Goal: Task Accomplishment & Management: Complete application form

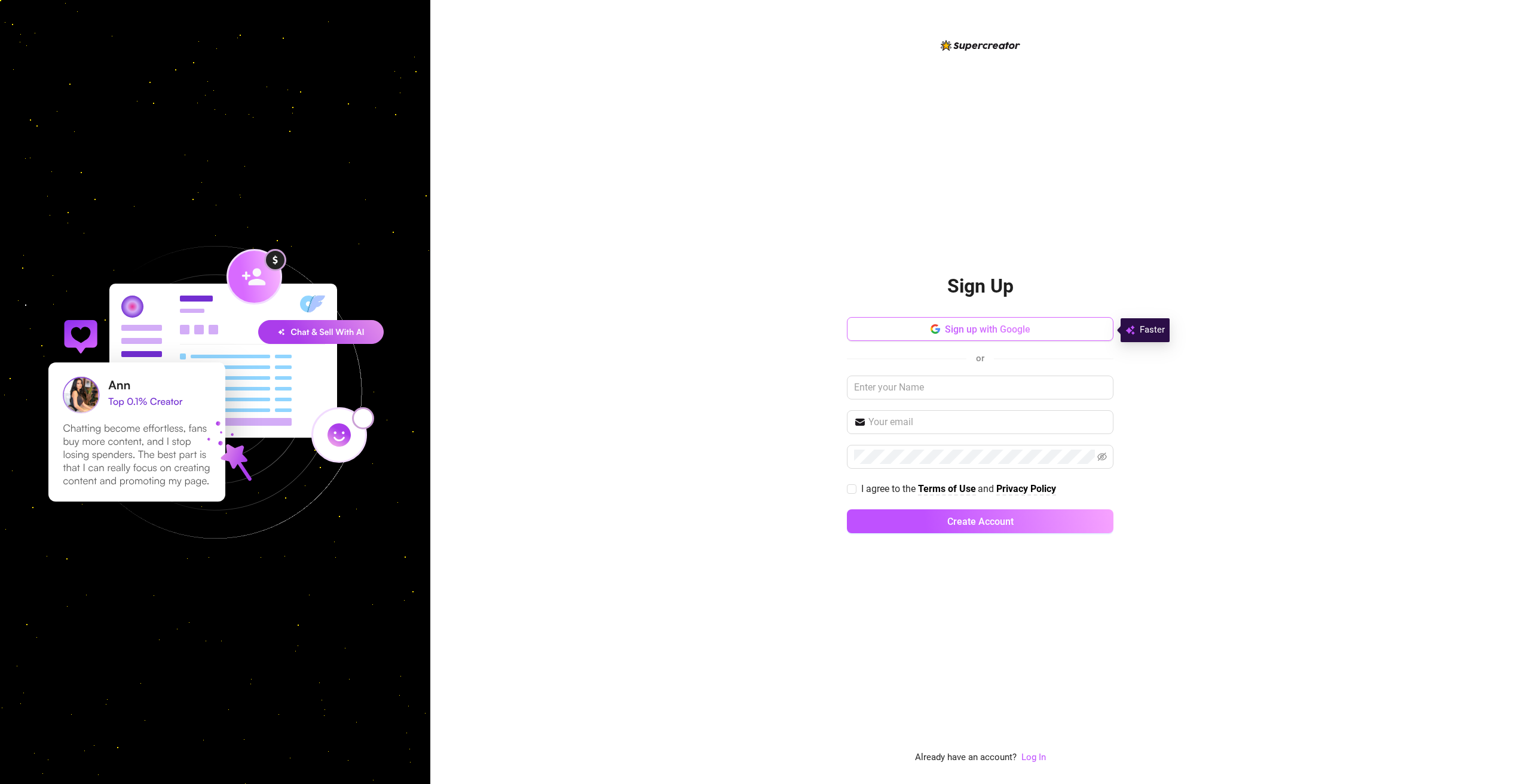
click at [956, 325] on span "Sign up with Google" at bounding box center [987, 330] width 85 height 12
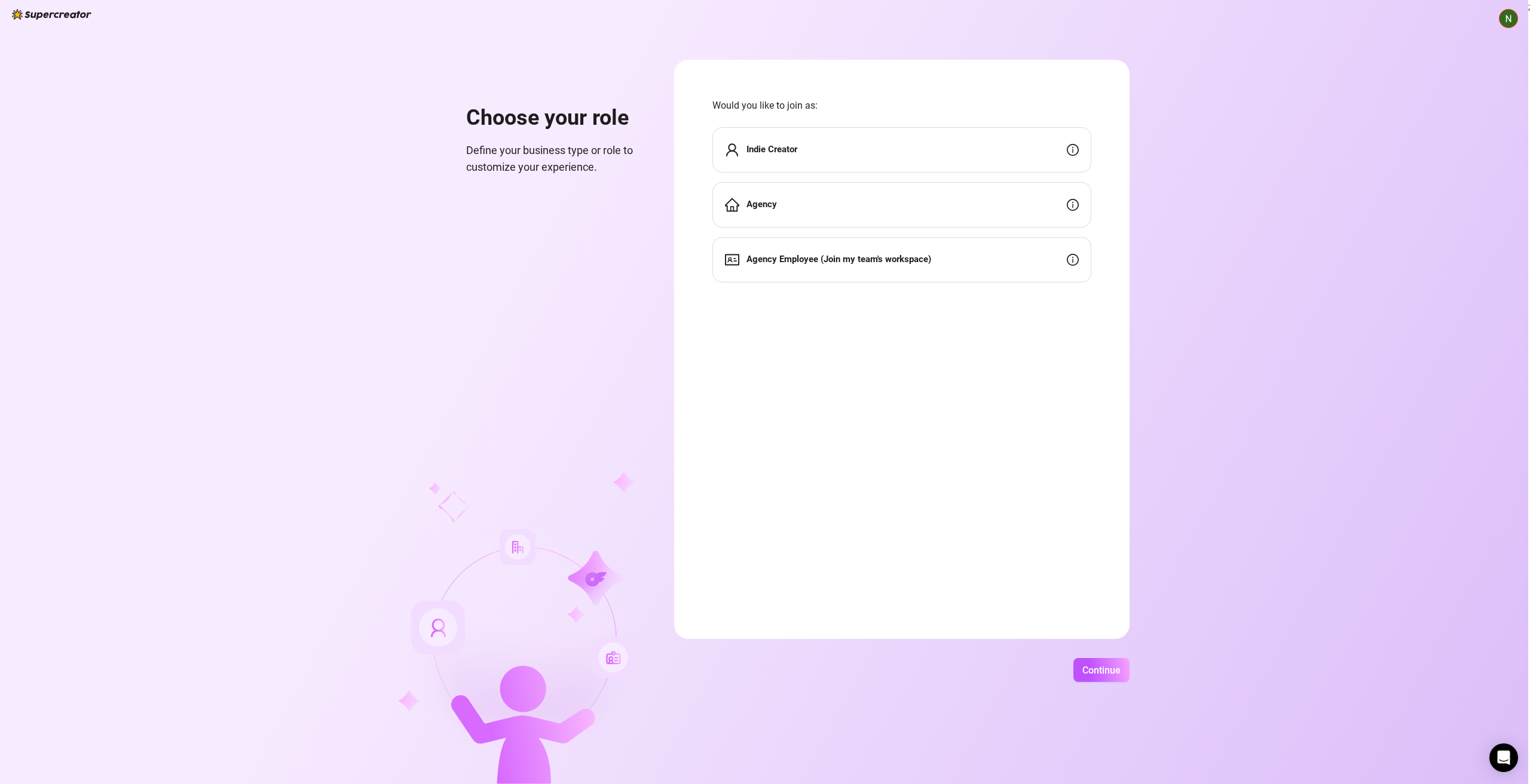
click at [877, 146] on div "Indie Creator" at bounding box center [901, 150] width 379 height 45
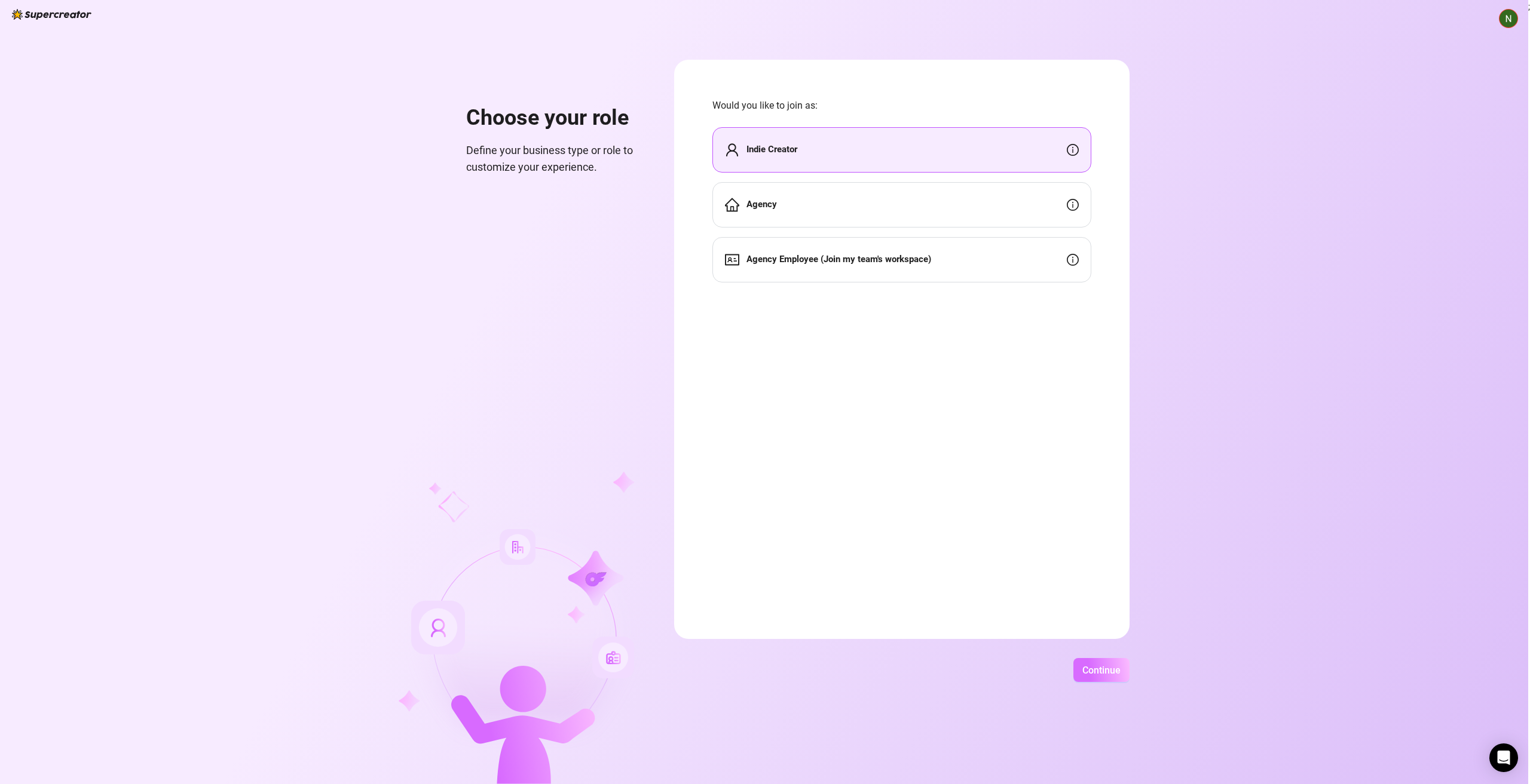
click at [1103, 671] on span "Continue" at bounding box center [1101, 670] width 38 height 12
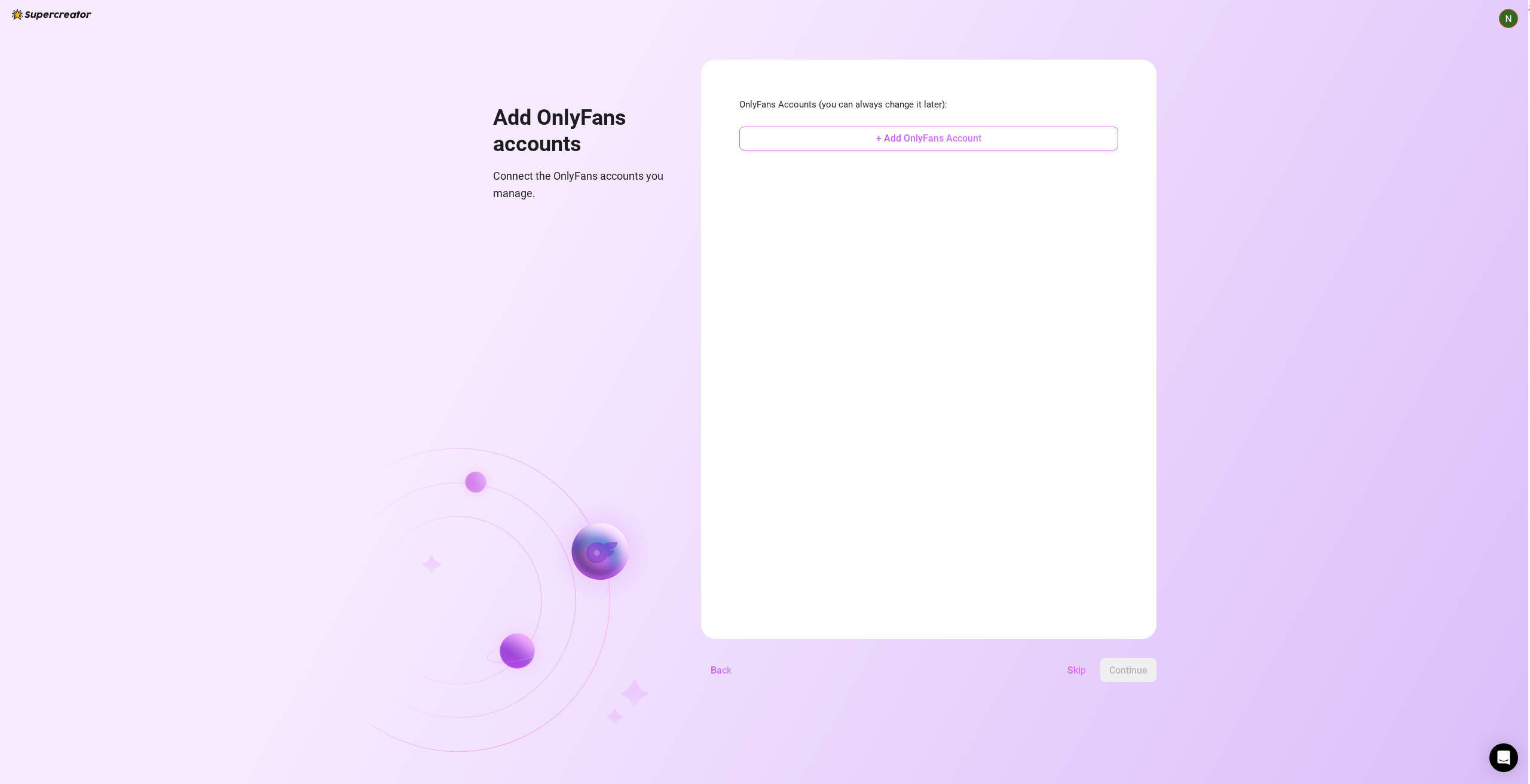
click at [970, 132] on span "+ Add OnlyFans Account" at bounding box center [928, 138] width 105 height 12
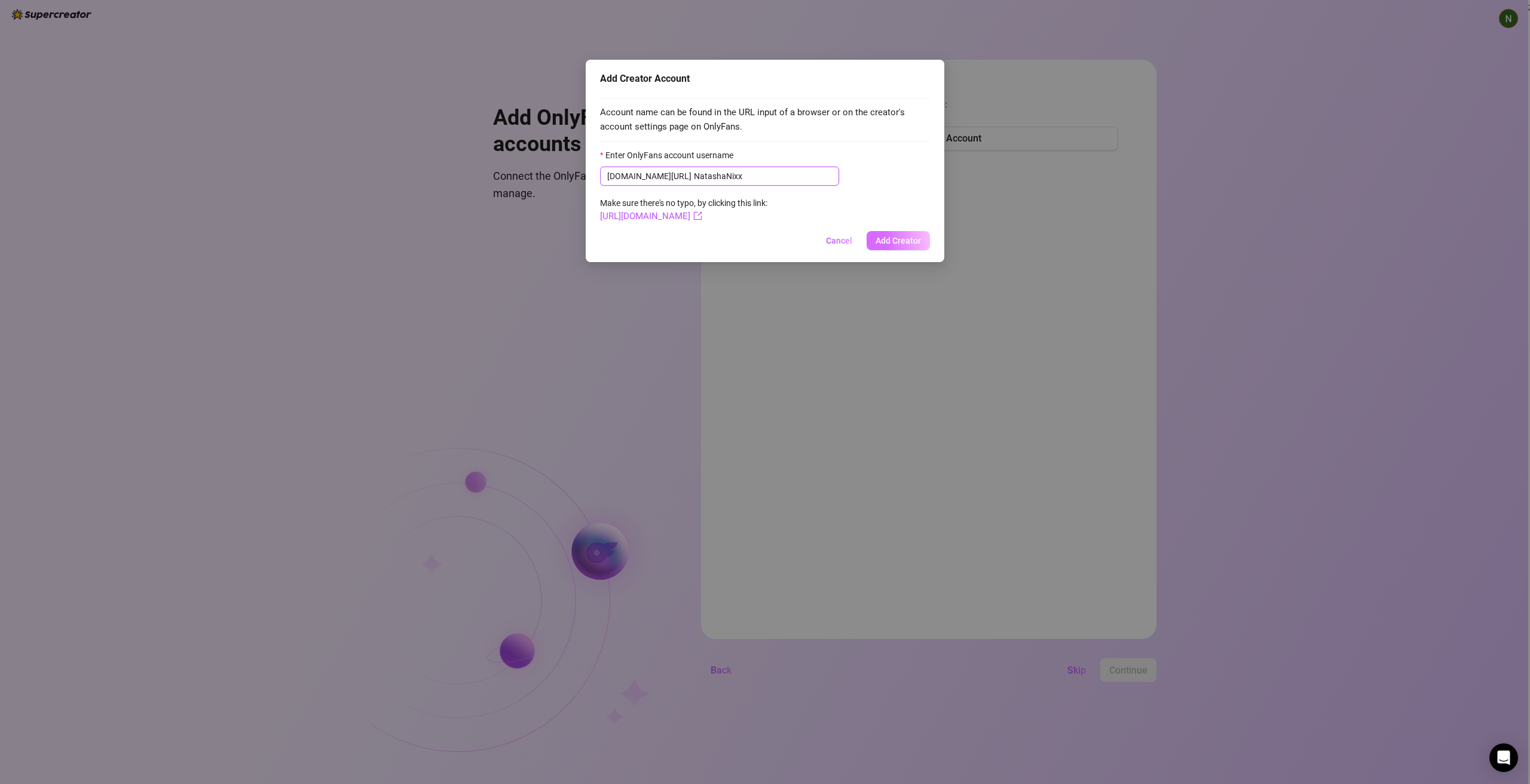
type input "NatashaNixx"
click at [892, 240] on span "Add Creator" at bounding box center [898, 241] width 45 height 10
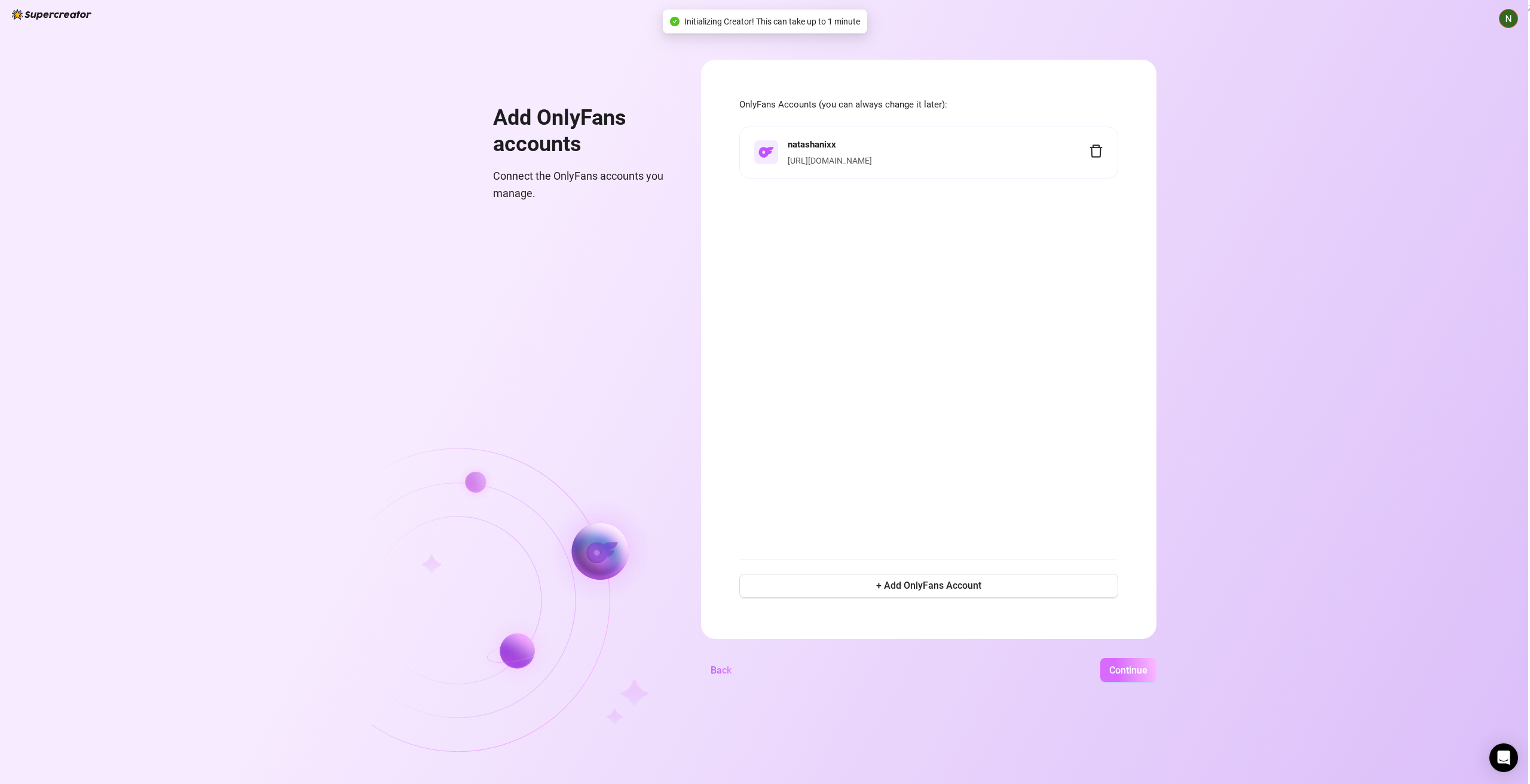
click at [1132, 678] on button "Continue" at bounding box center [1128, 670] width 56 height 24
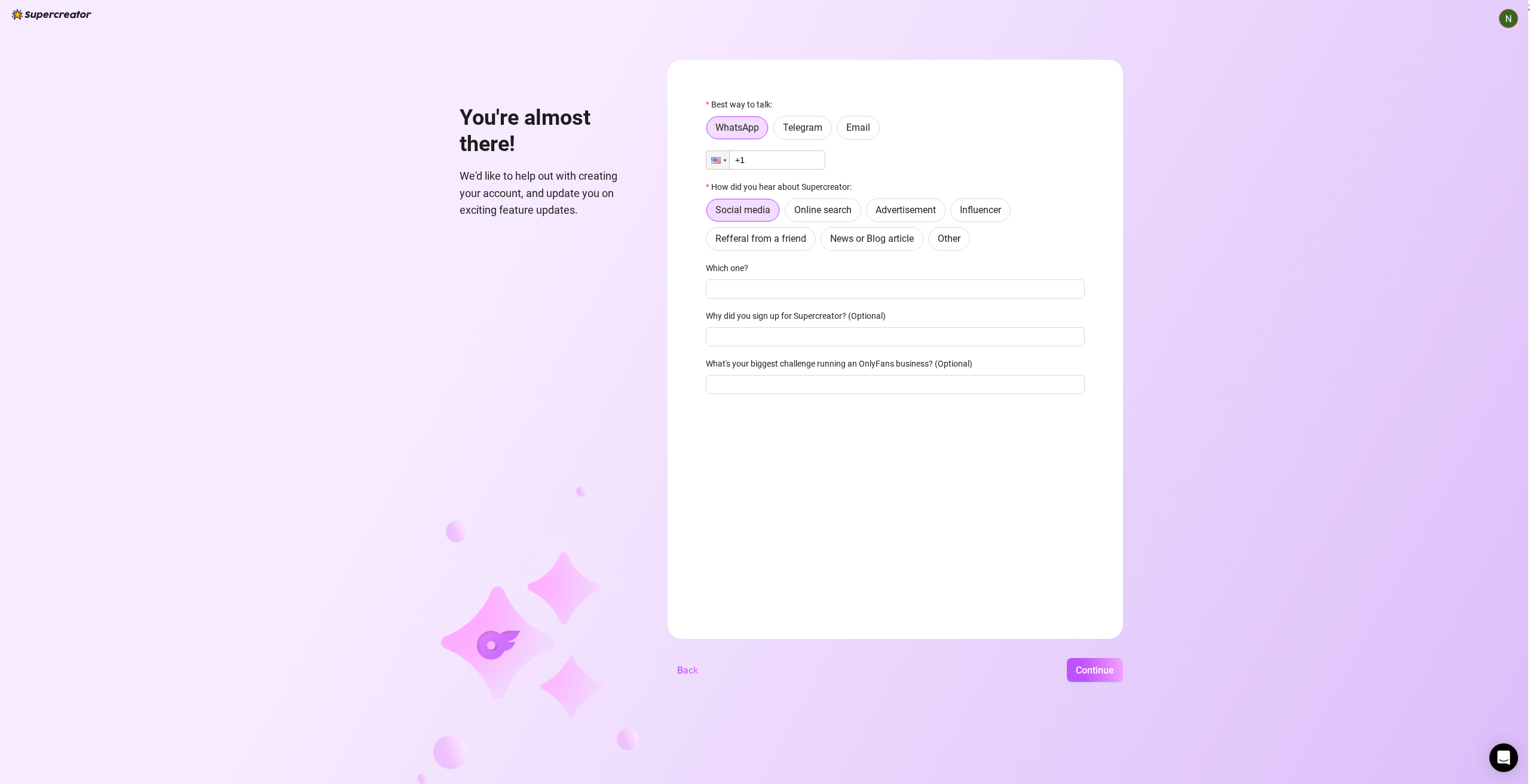
click at [808, 168] on input "+1" at bounding box center [765, 160] width 119 height 19
type input "[PHONE_NUMBER]"
click at [826, 213] on span "Online search" at bounding box center [822, 210] width 57 height 12
click at [788, 213] on input "Online search" at bounding box center [788, 213] width 0 height 0
click at [727, 215] on span "Social media" at bounding box center [742, 210] width 55 height 12
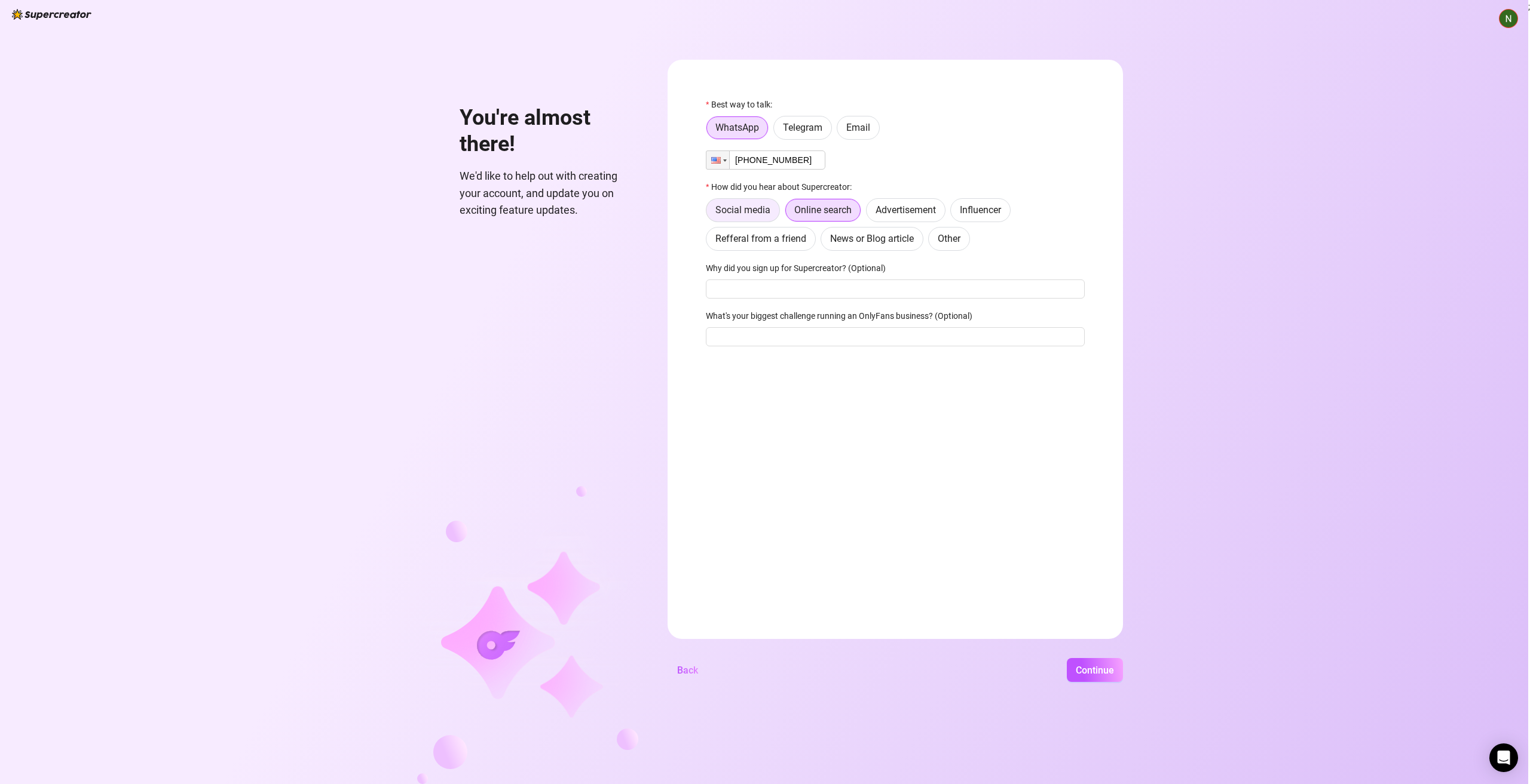
click at [709, 213] on input "Social media" at bounding box center [709, 213] width 0 height 0
click at [1085, 670] on span "Continue" at bounding box center [1094, 670] width 38 height 12
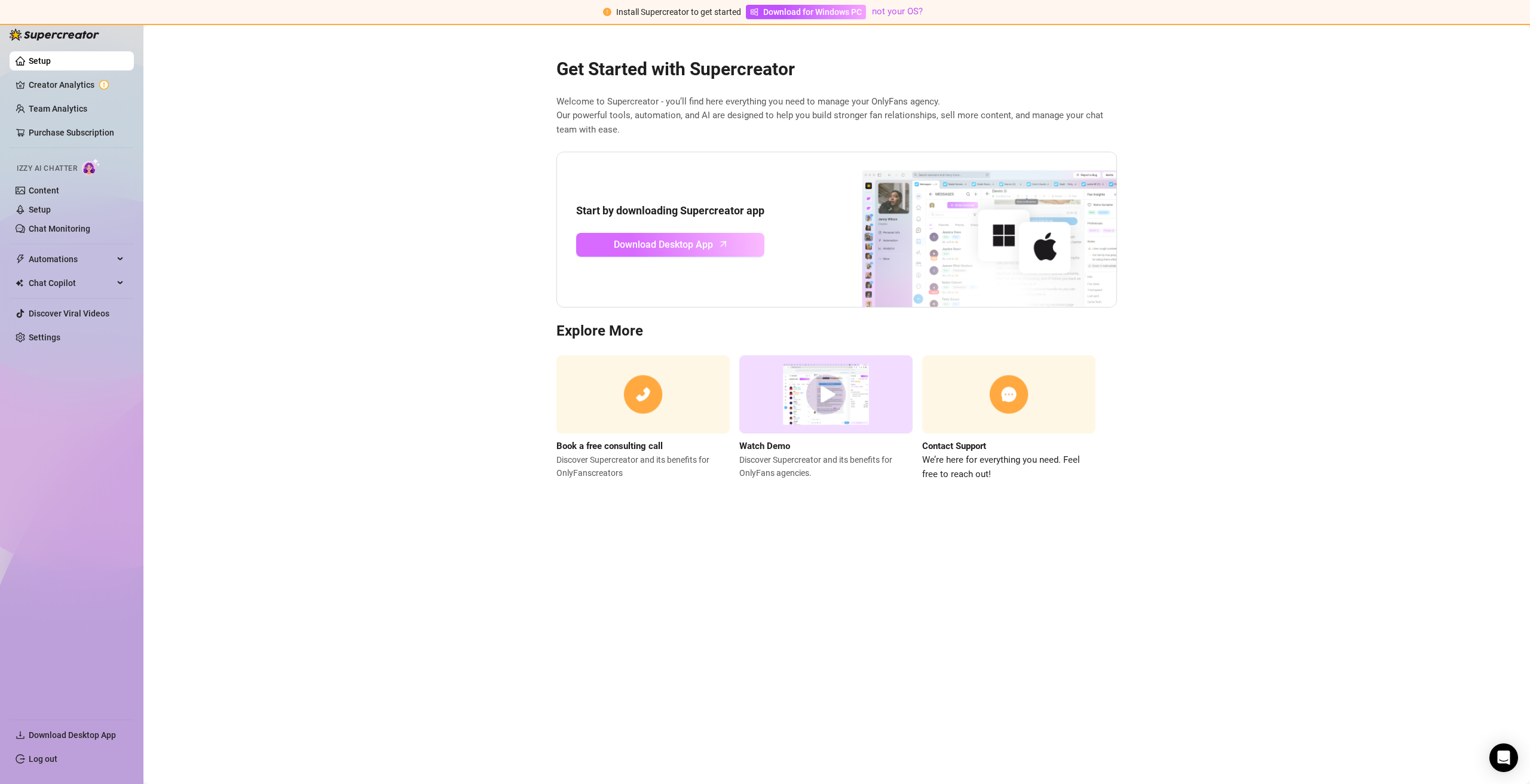
click at [675, 242] on span "Download Desktop App" at bounding box center [664, 244] width 99 height 15
